Goal: Find specific page/section: Find specific page/section

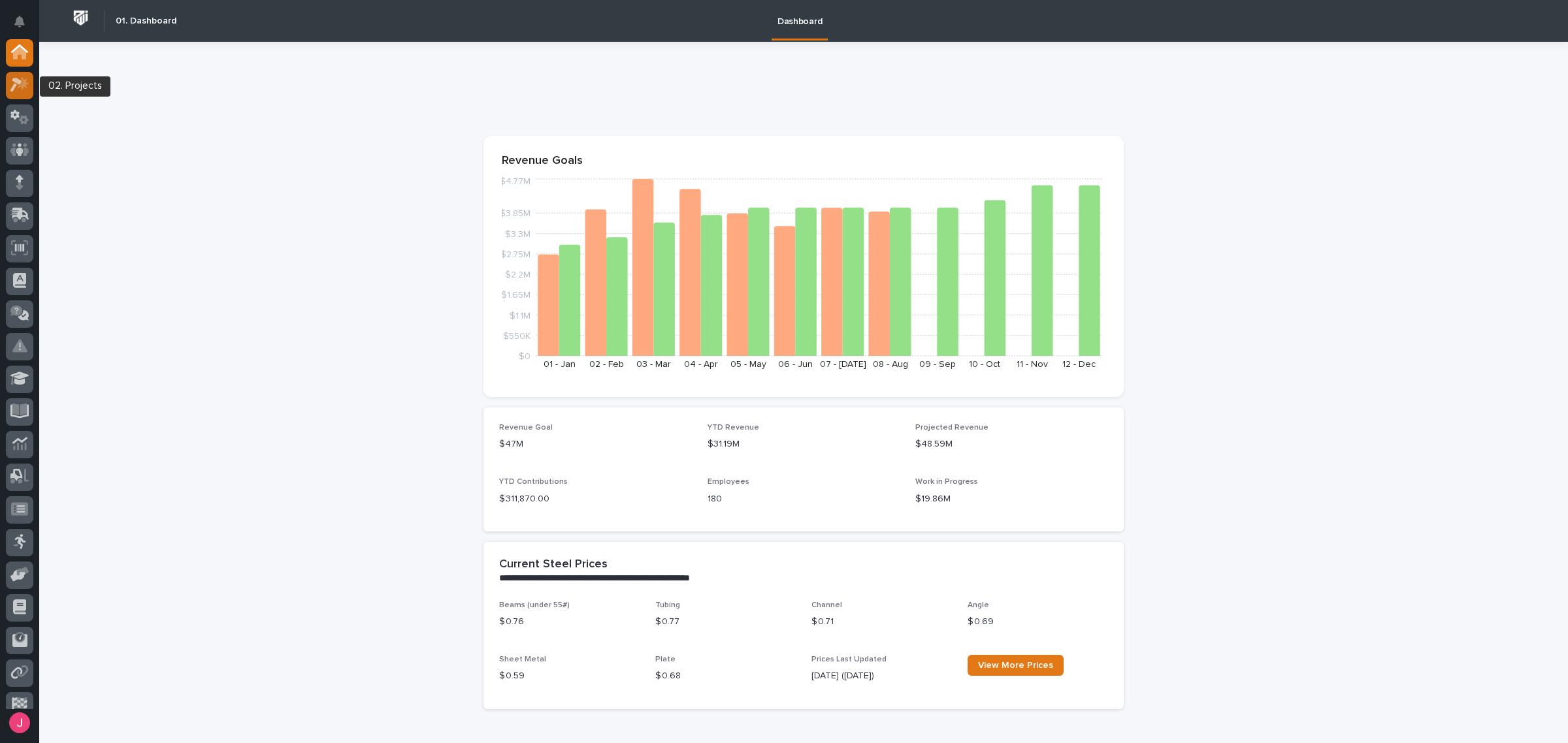
click at [18, 85] on icon at bounding box center [16, 85] width 12 height 15
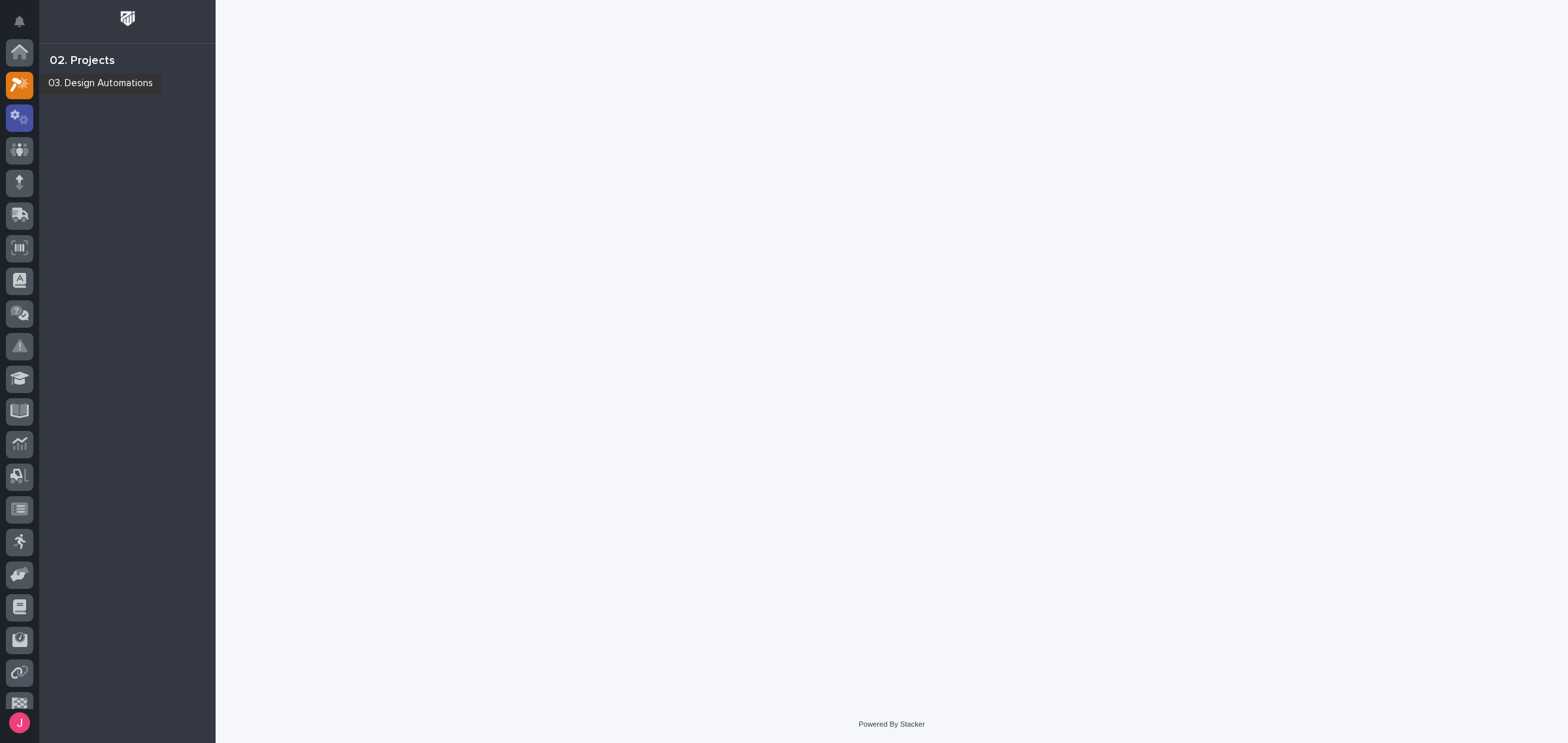
scroll to position [32, 0]
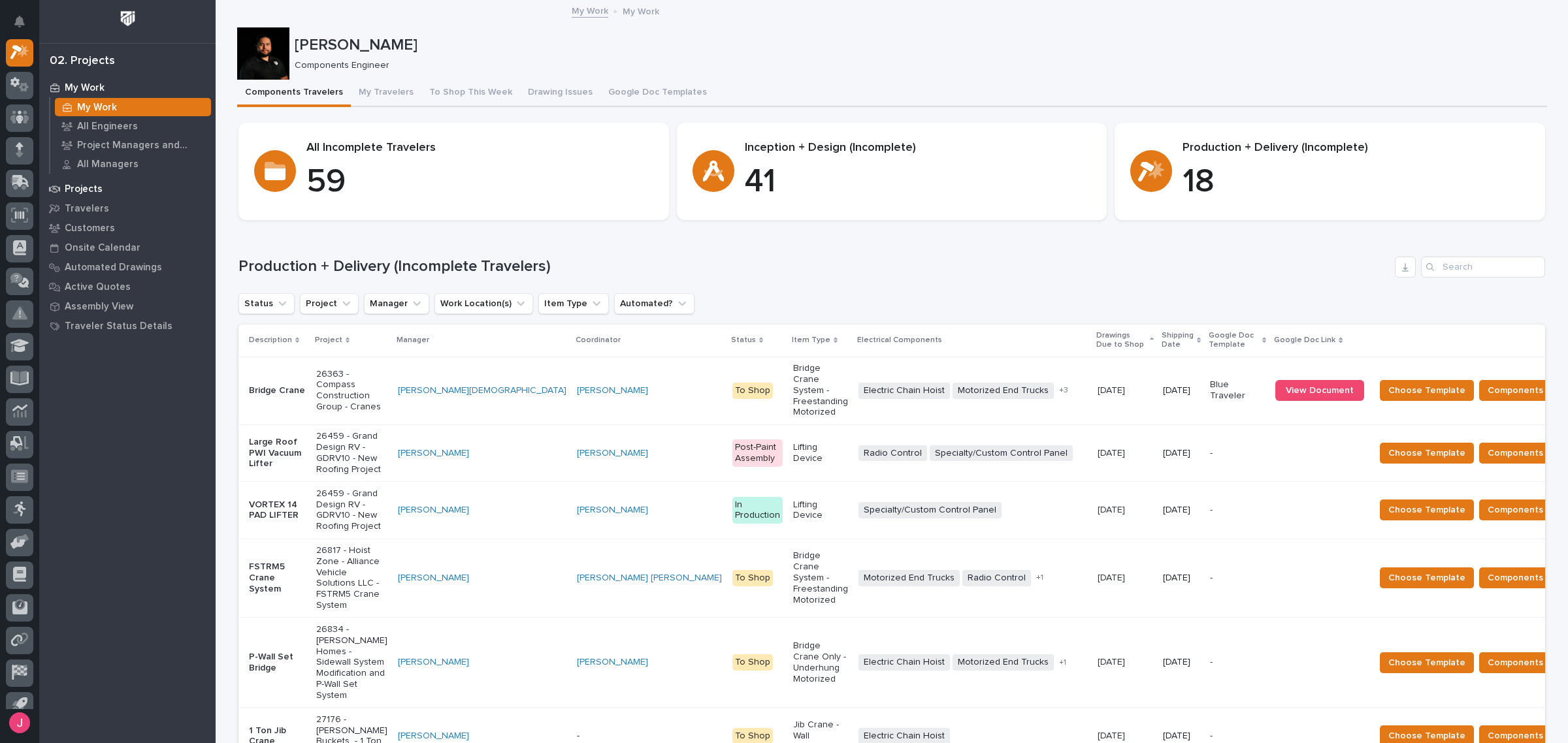
click at [119, 193] on div "Projects" at bounding box center [127, 189] width 170 height 18
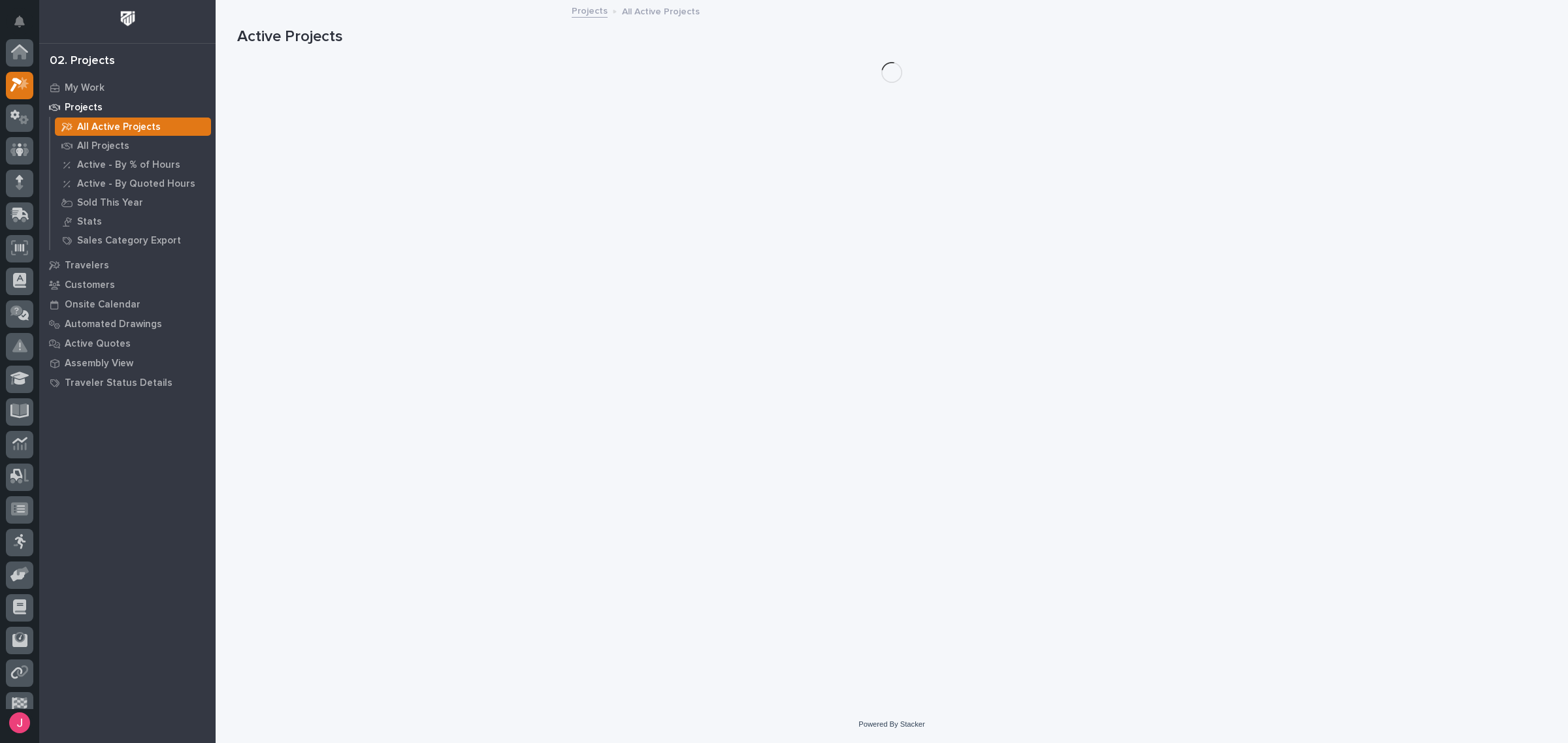
scroll to position [32, 0]
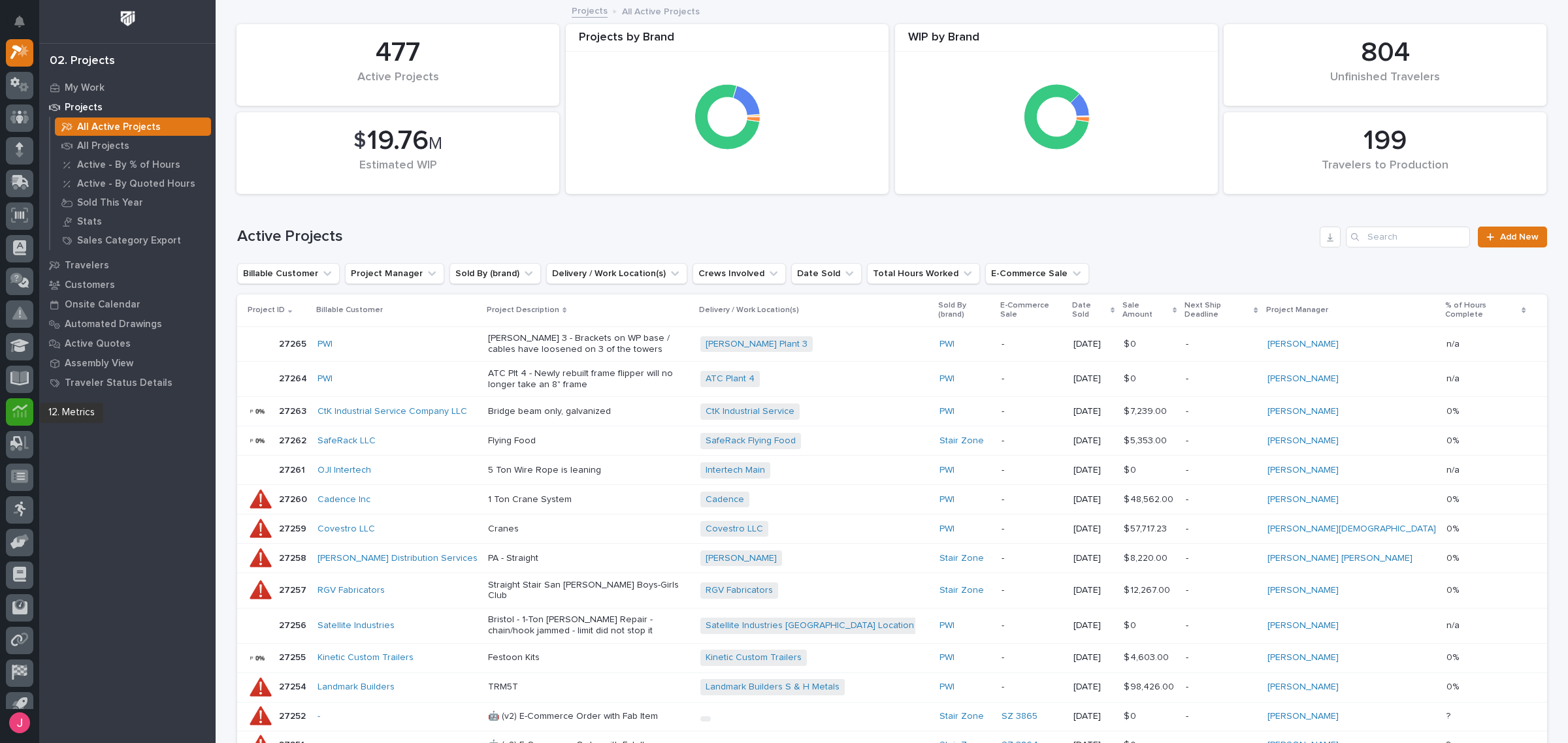
click at [30, 403] on div at bounding box center [20, 412] width 28 height 28
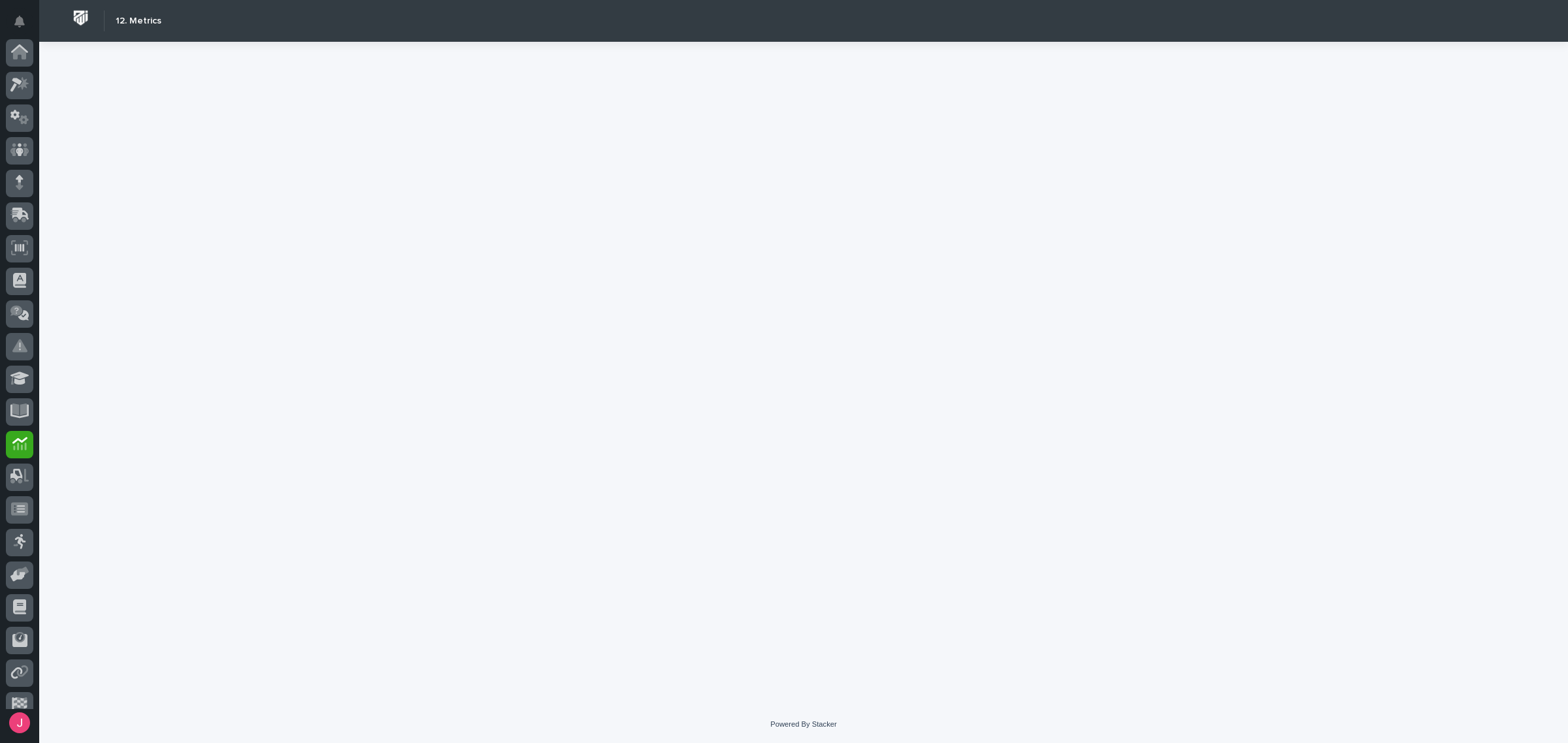
scroll to position [79, 0]
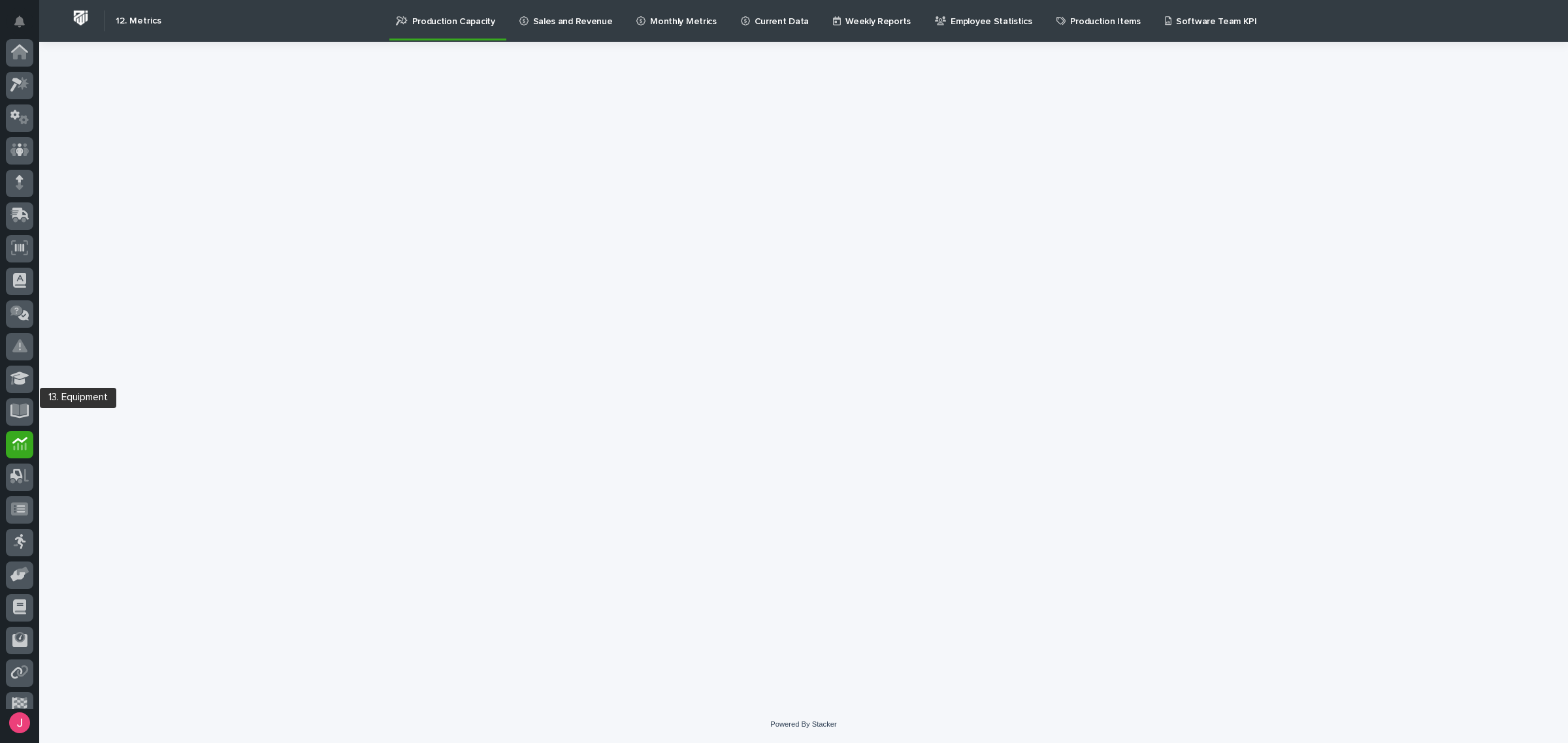
scroll to position [79, 0]
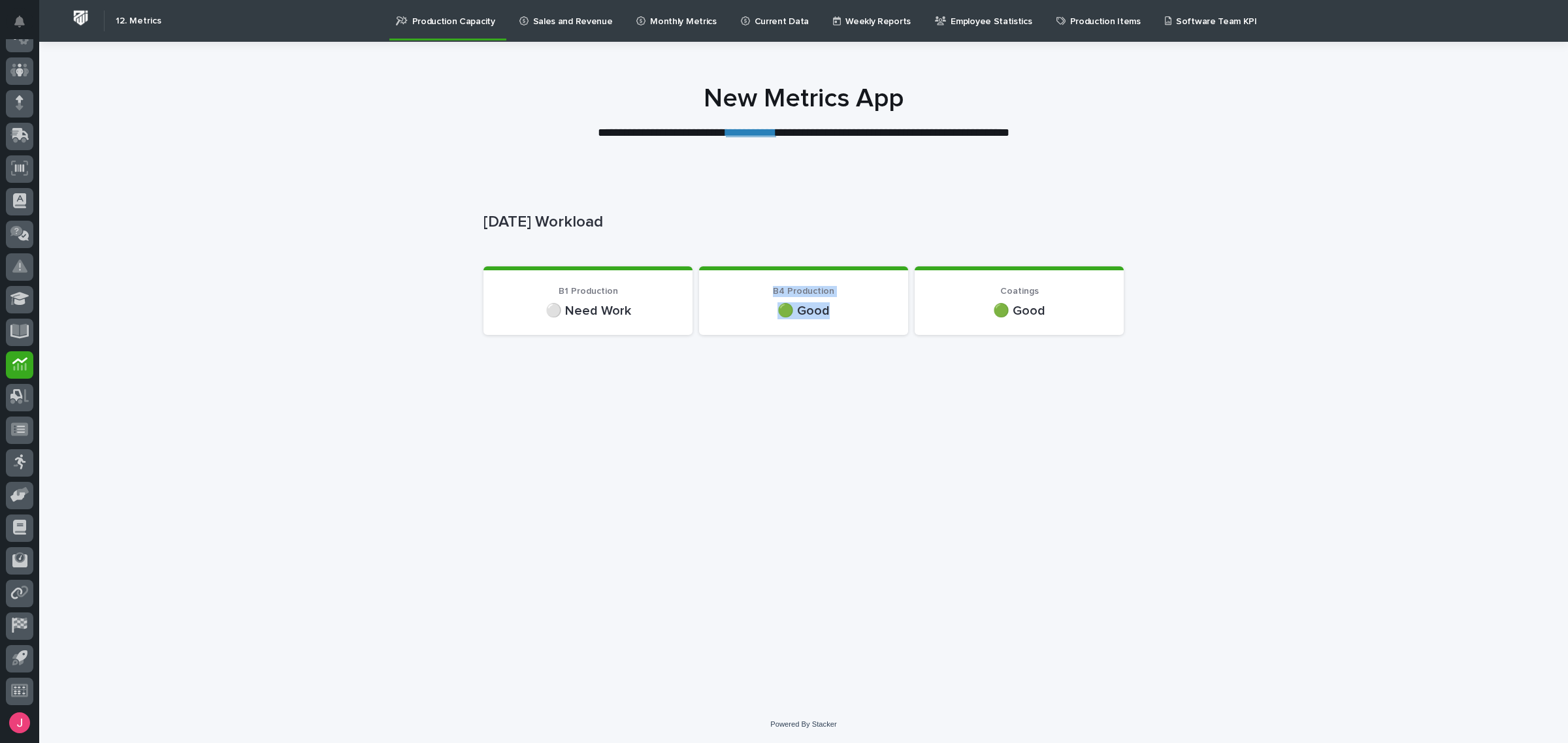
drag, startPoint x: 768, startPoint y: 296, endPoint x: 854, endPoint y: 318, distance: 88.8
click at [854, 318] on div "B4 Production 🟢 Good" at bounding box center [803, 302] width 178 height 33
click at [746, 215] on p "[DATE] Workload" at bounding box center [801, 222] width 635 height 19
drag, startPoint x: 580, startPoint y: 135, endPoint x: 660, endPoint y: 133, distance: 80.0
click at [656, 133] on p "**********" at bounding box center [803, 133] width 523 height 17
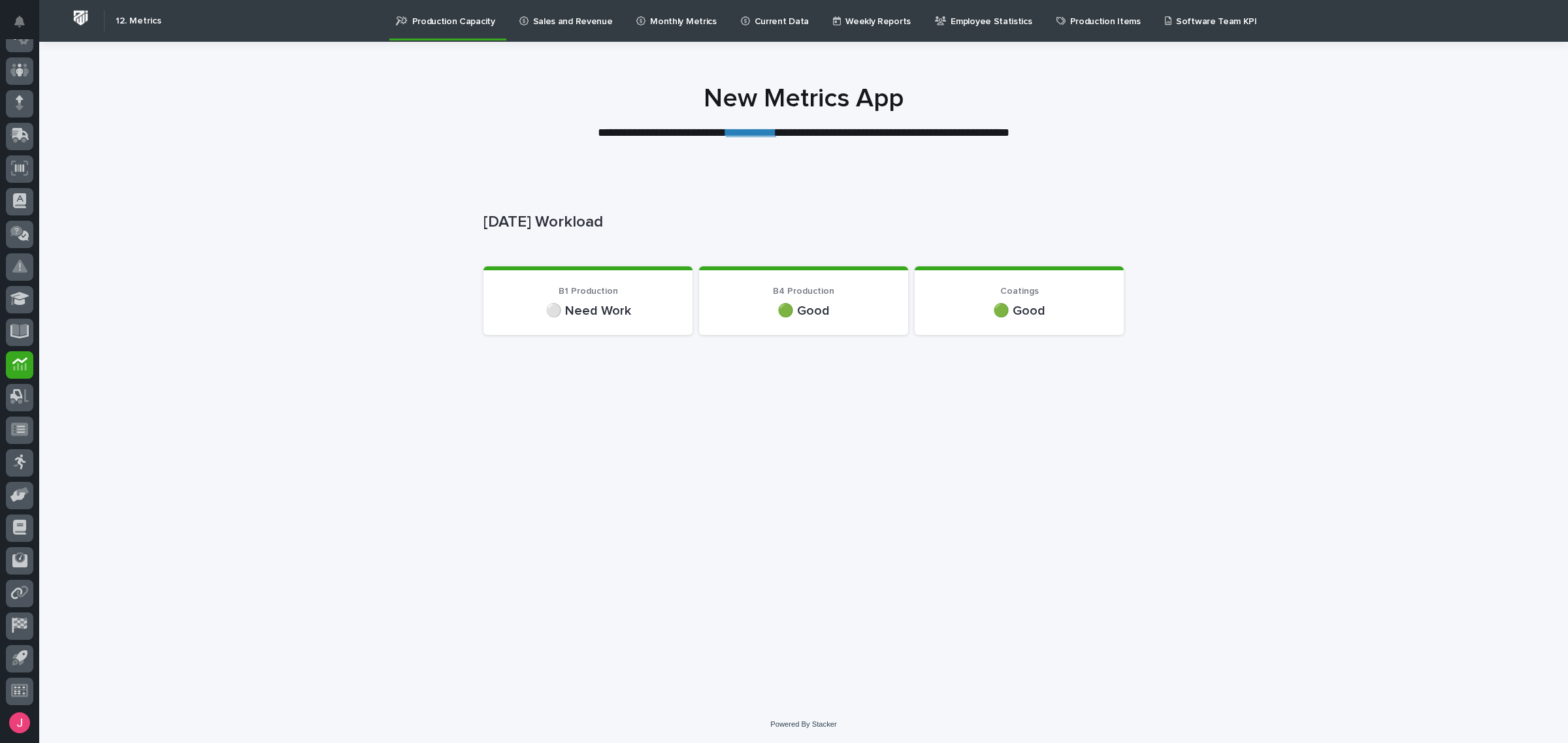
click at [673, 132] on p "**********" at bounding box center [803, 133] width 523 height 17
click at [778, 18] on p "Current Data" at bounding box center [781, 14] width 54 height 28
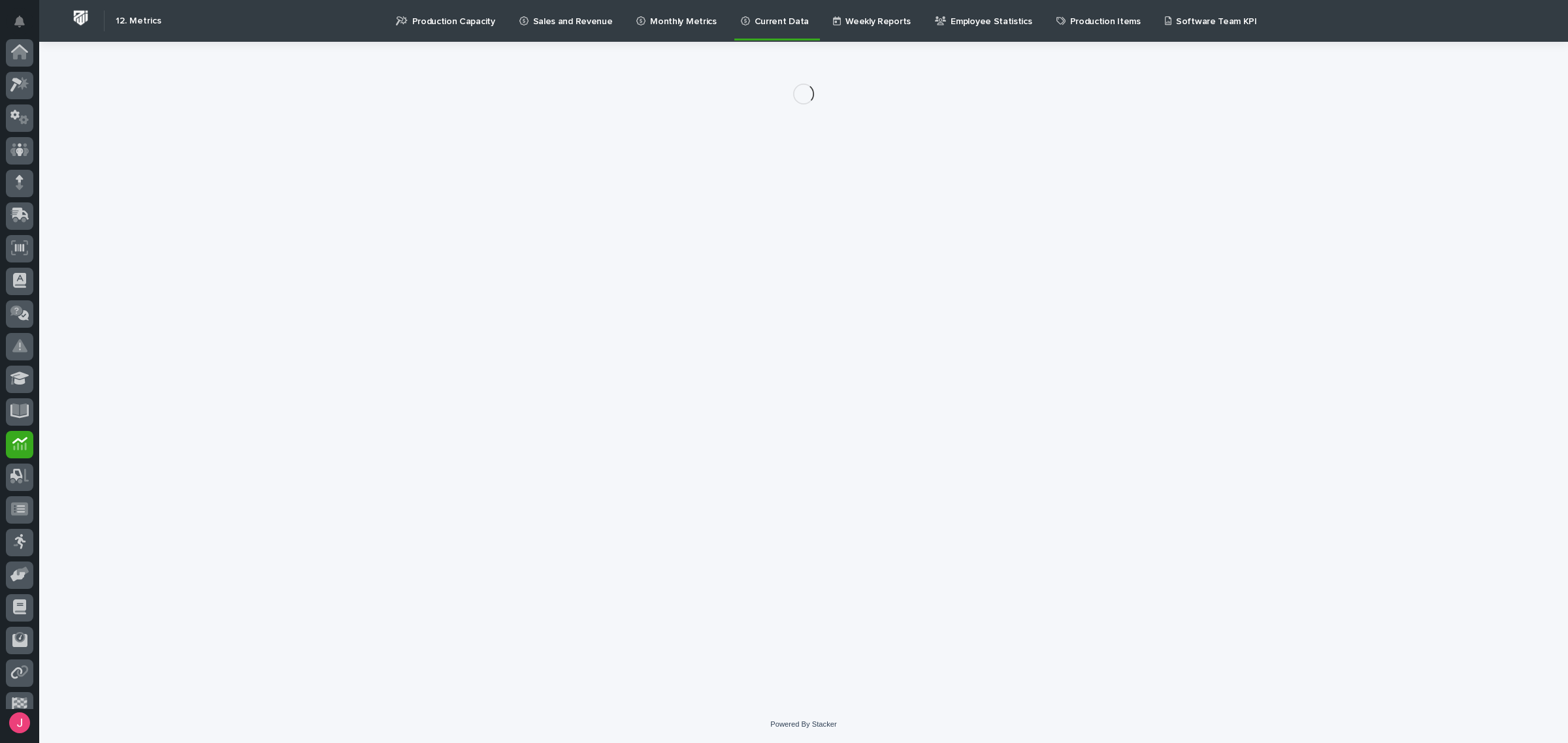
scroll to position [79, 0]
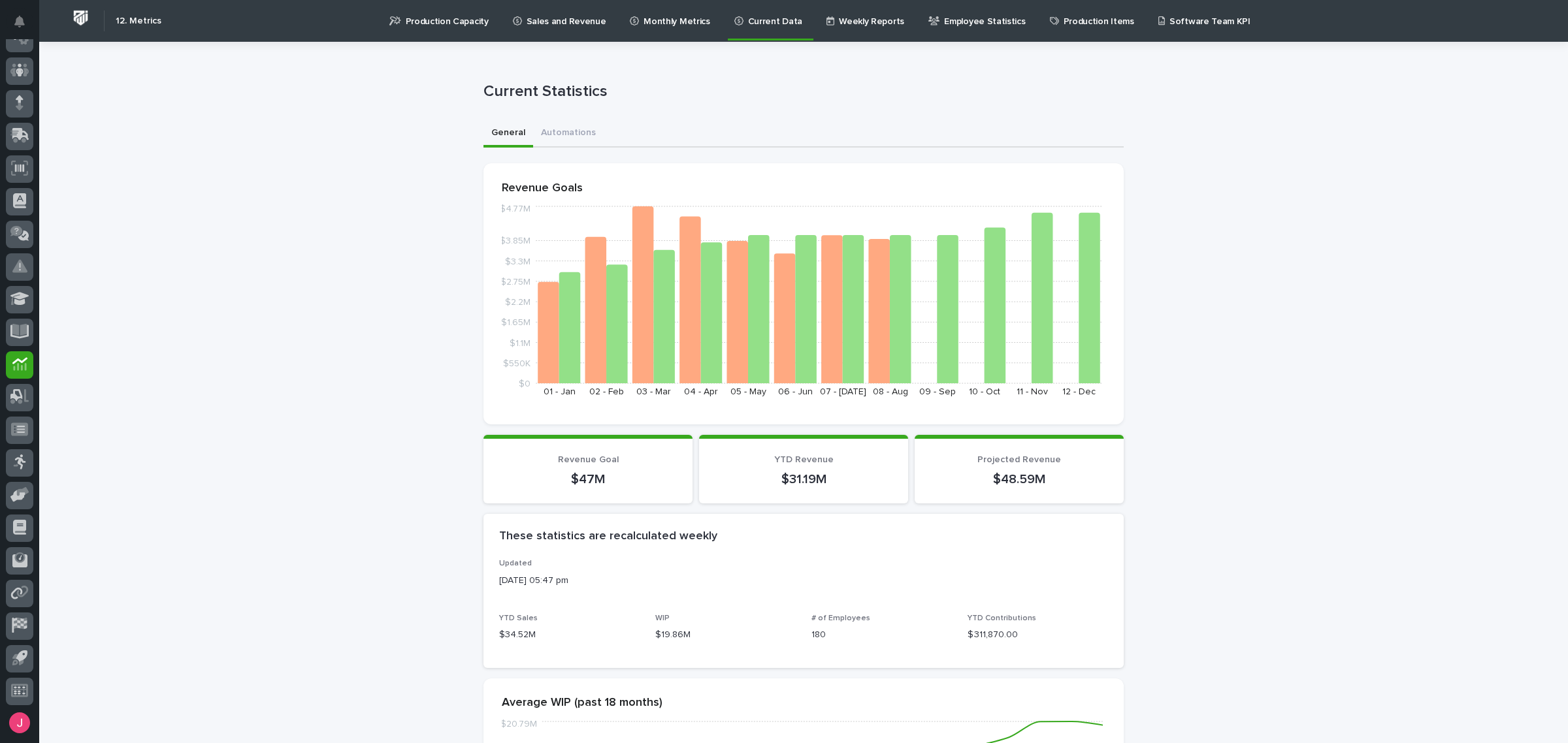
click at [461, 18] on p "Production Capacity" at bounding box center [447, 14] width 83 height 28
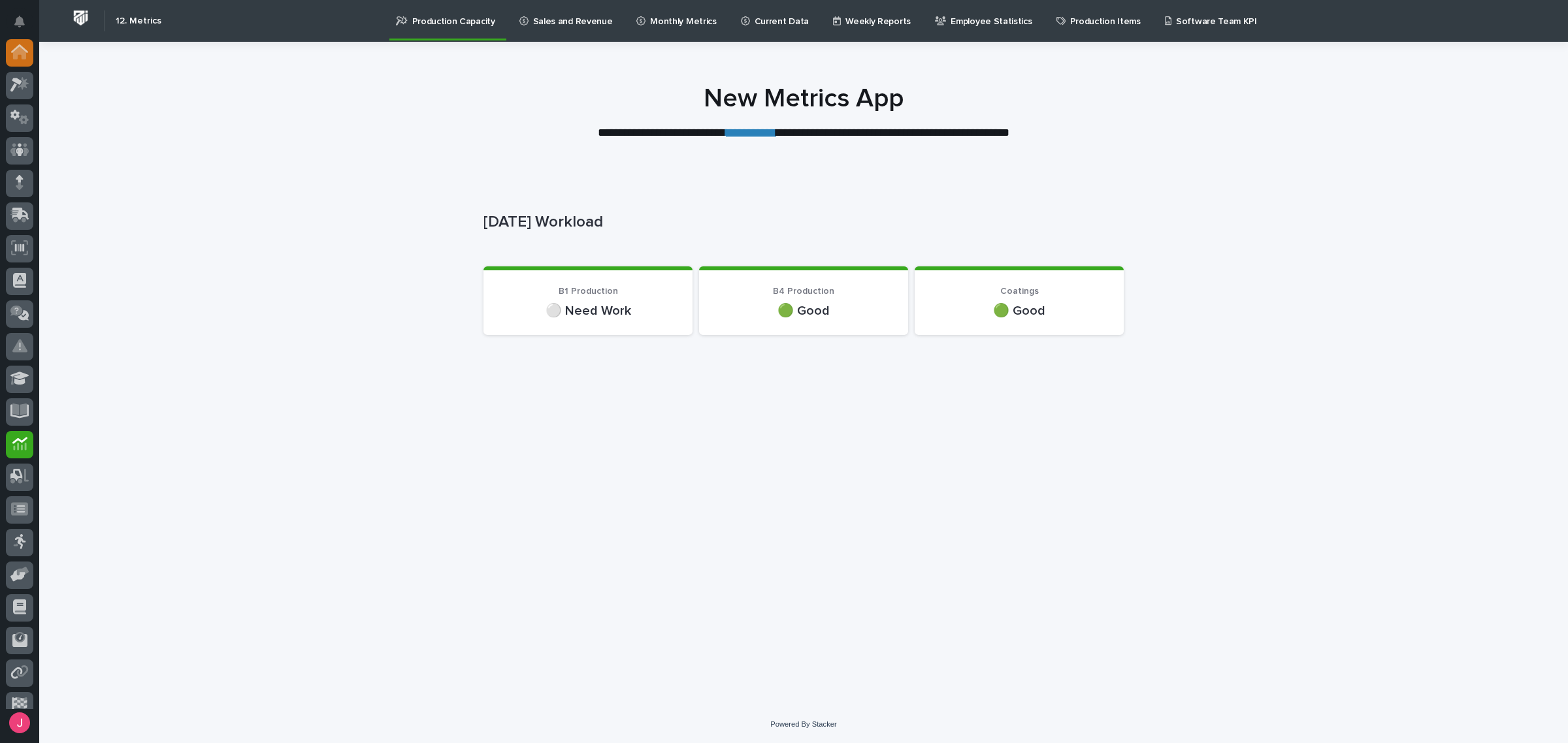
click at [23, 38] on div "My Settings Log Out" at bounding box center [19, 372] width 39 height 743
click at [20, 44] on icon at bounding box center [19, 52] width 17 height 15
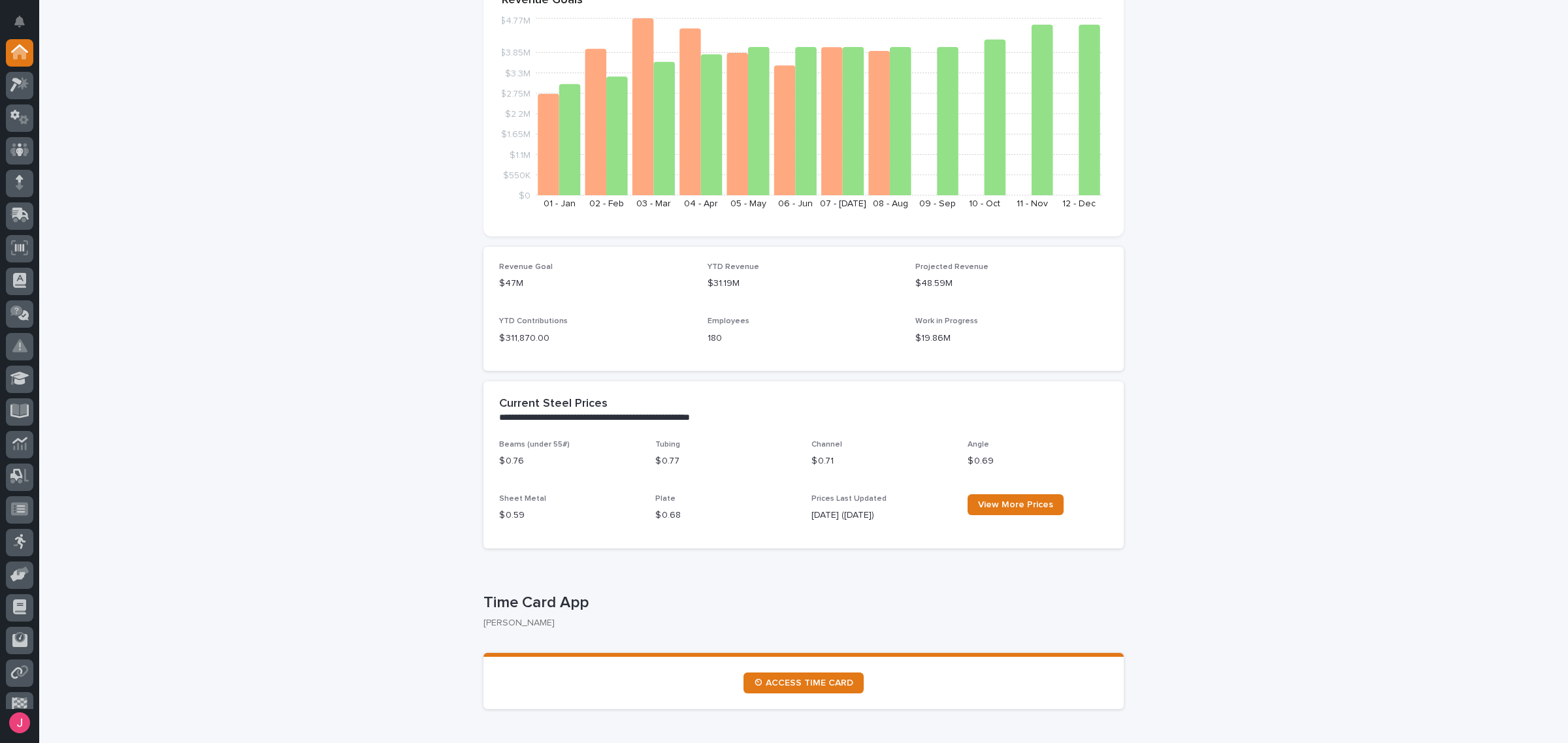
scroll to position [408, 0]
